Goal: Find specific page/section: Find specific page/section

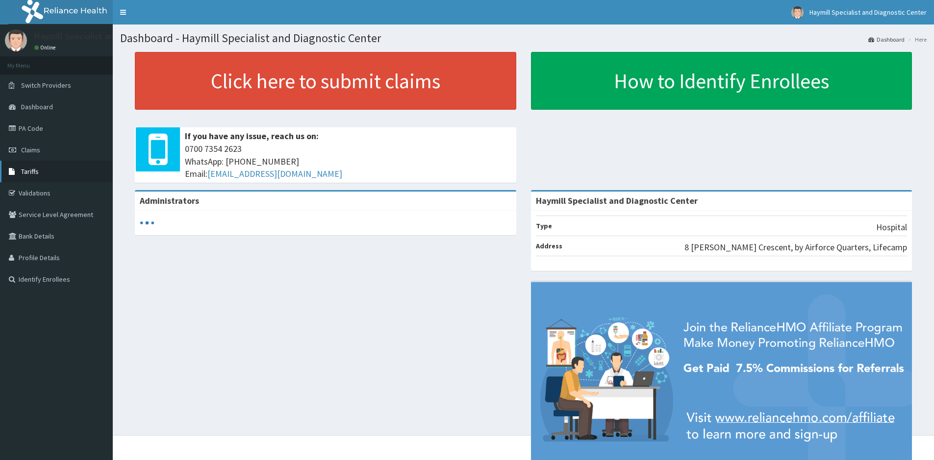
click at [39, 166] on link "Tariffs" at bounding box center [56, 172] width 113 height 22
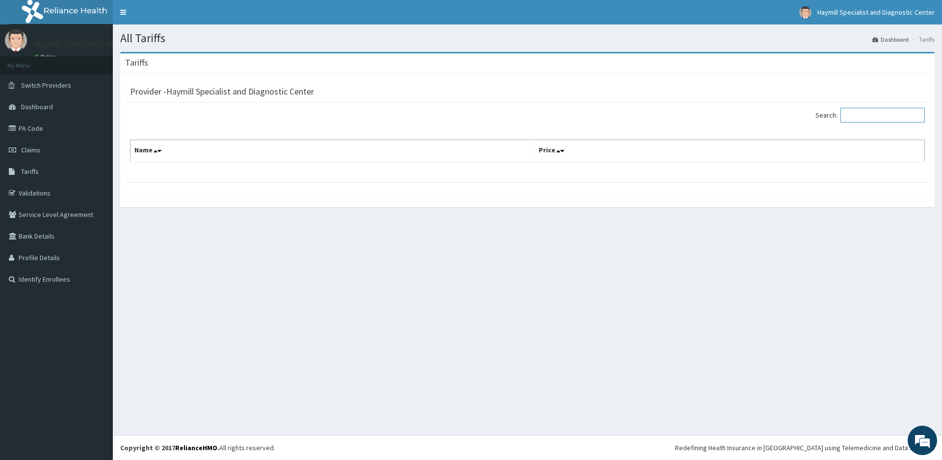
click at [857, 119] on input "Search:" at bounding box center [882, 115] width 84 height 15
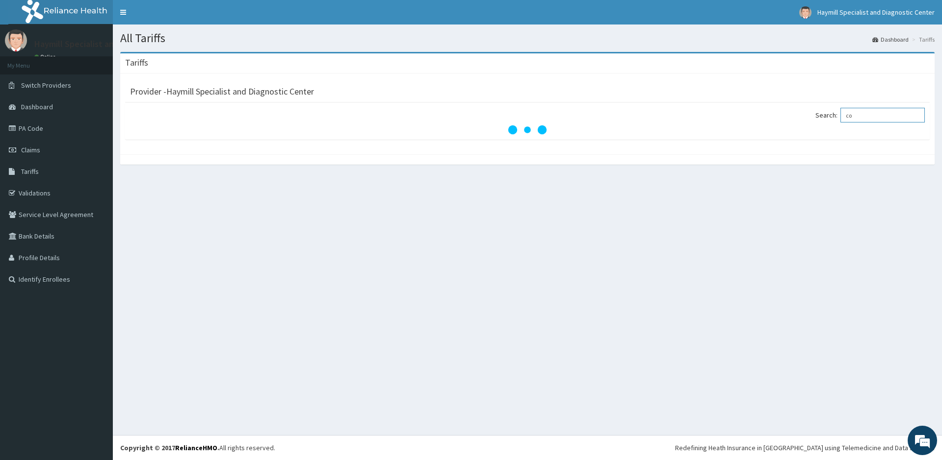
type input "c"
